Goal: Find specific page/section

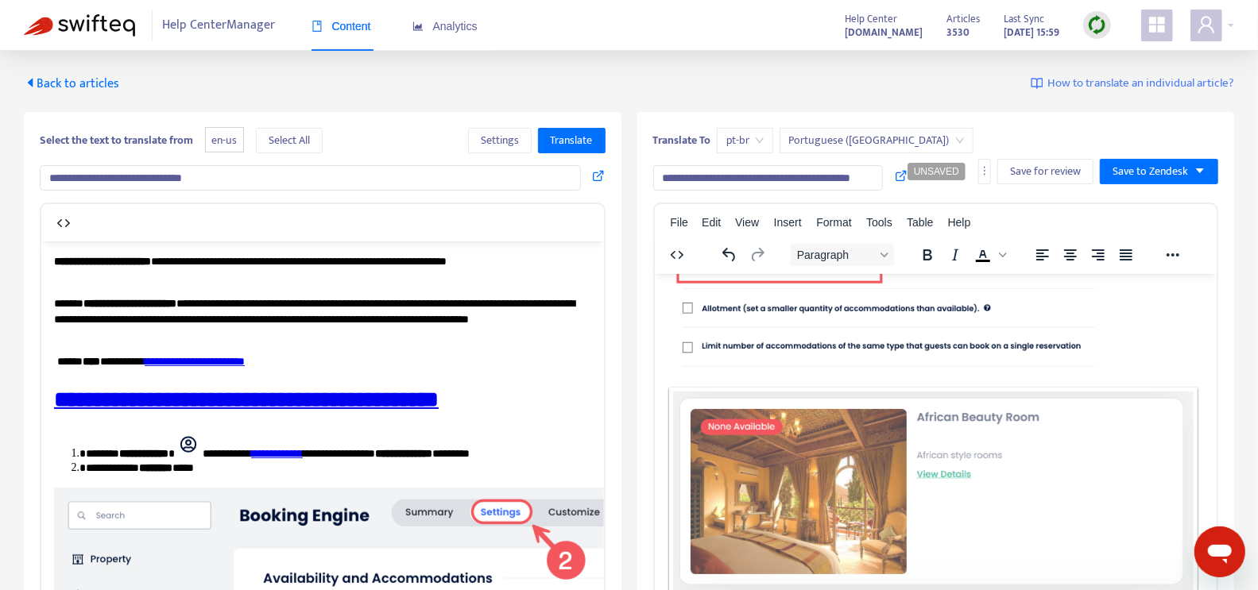
click at [68, 79] on span "Back to articles" at bounding box center [71, 83] width 95 height 21
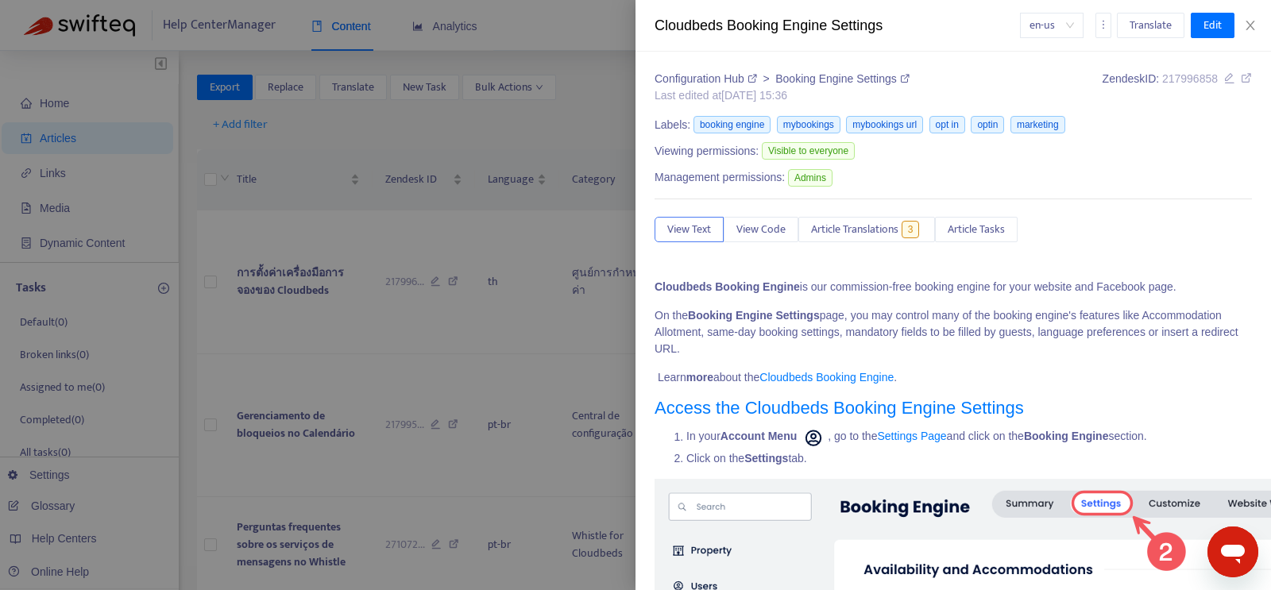
type input "**********"
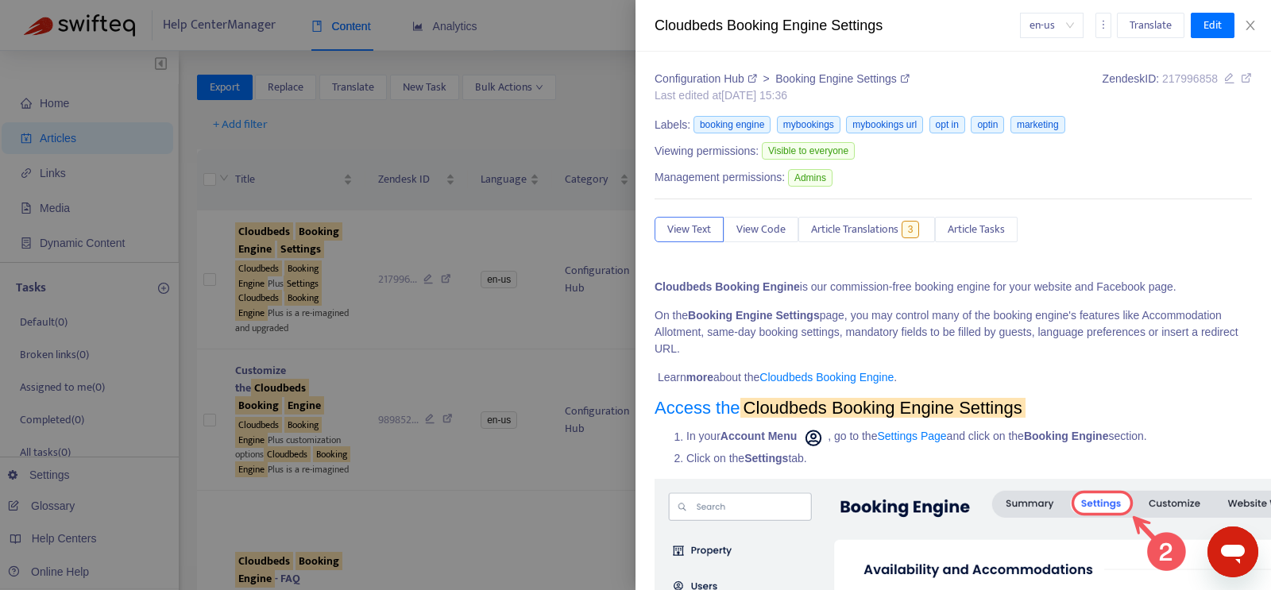
click at [599, 68] on div at bounding box center [635, 295] width 1271 height 590
